Goal: Entertainment & Leisure: Consume media (video, audio)

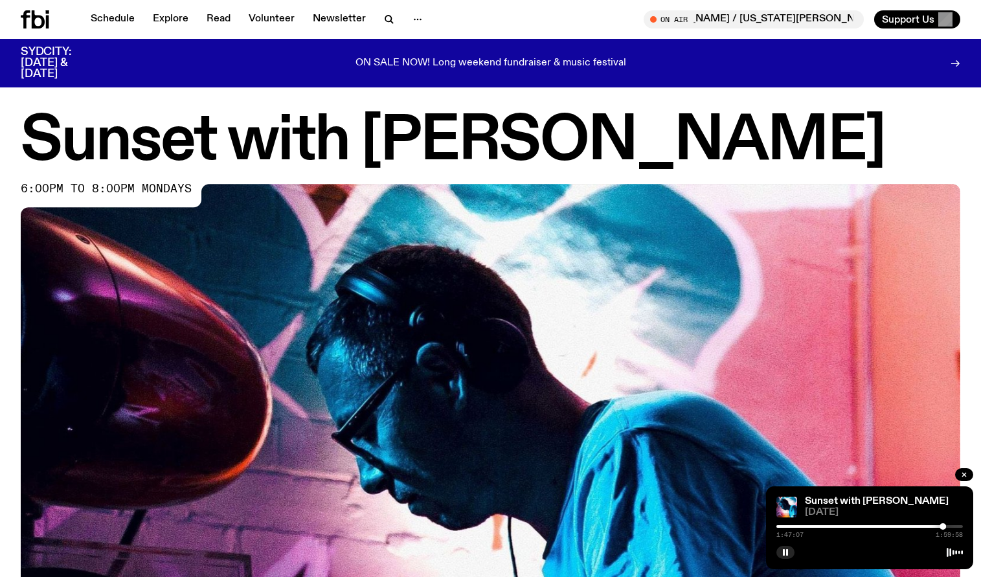
scroll to position [494, 0]
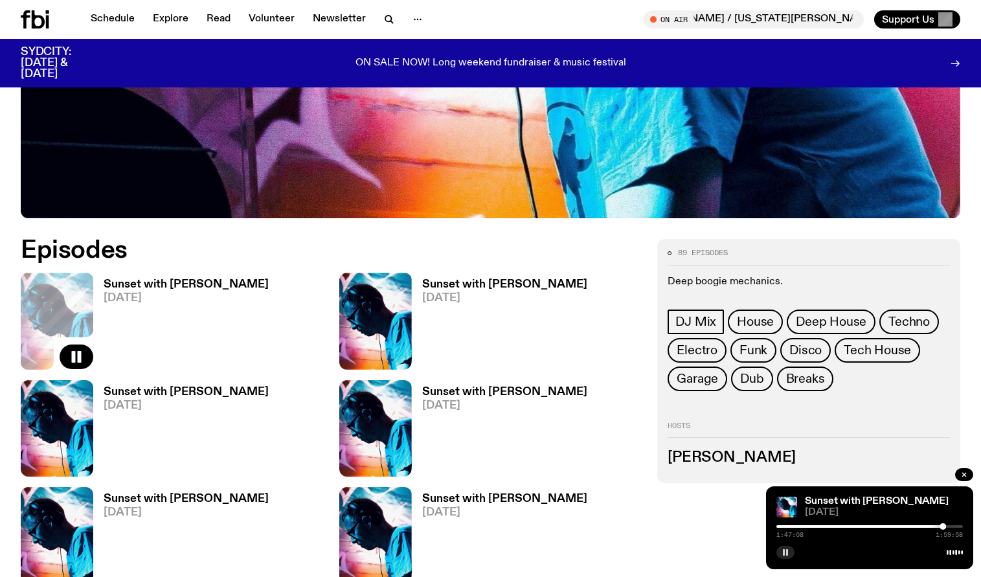
click at [786, 552] on icon "button" at bounding box center [786, 553] width 8 height 8
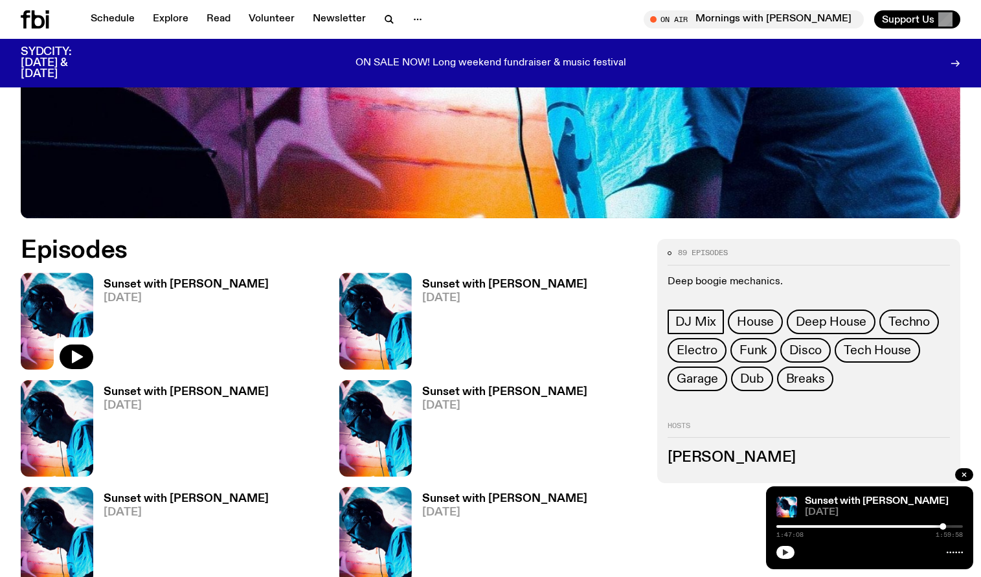
click at [918, 526] on div at bounding box center [849, 526] width 187 height 3
click at [919, 526] on div at bounding box center [917, 526] width 6 height 6
click at [780, 555] on button "button" at bounding box center [785, 552] width 18 height 13
click at [777, 527] on div at bounding box center [869, 526] width 187 height 3
click at [784, 556] on button "button" at bounding box center [785, 552] width 18 height 13
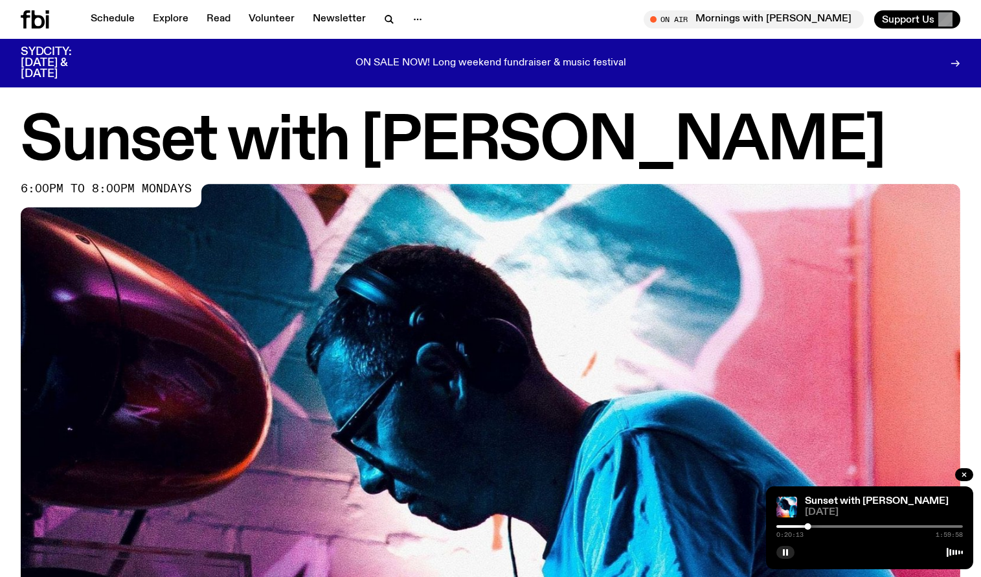
scroll to position [494, 0]
